Goal: Check status

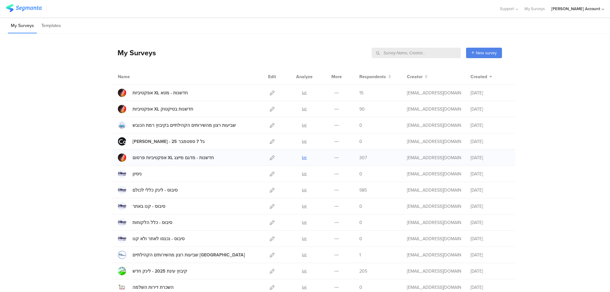
click at [302, 158] on icon at bounding box center [304, 157] width 5 height 5
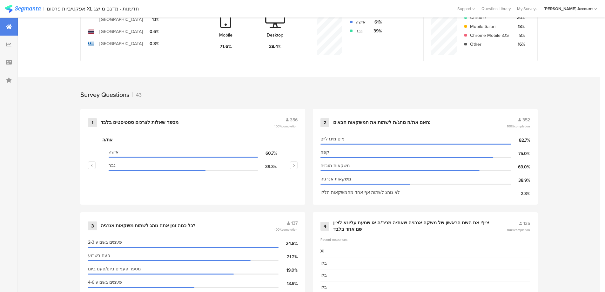
scroll to position [212, 0]
